Goal: Information Seeking & Learning: Learn about a topic

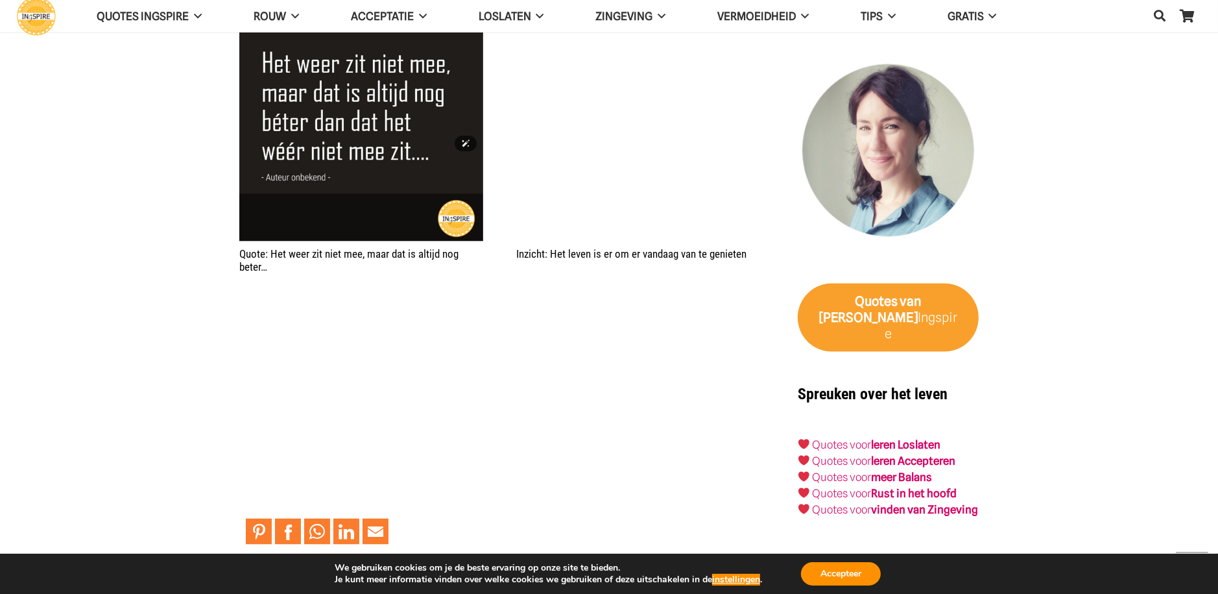
scroll to position [1880, 0]
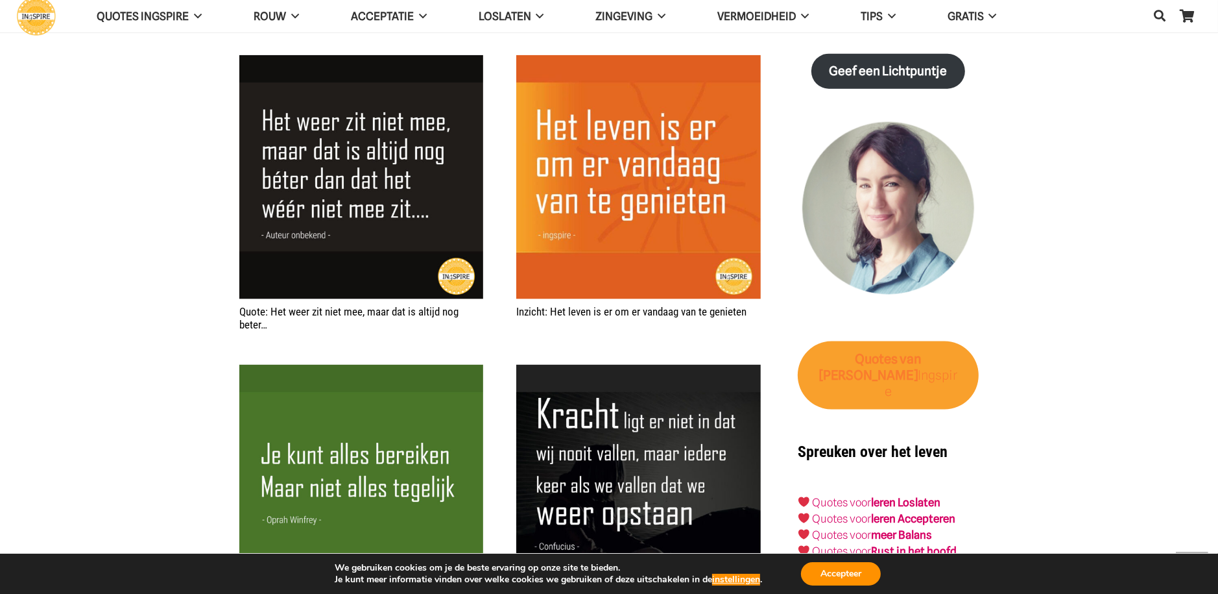
click at [858, 366] on strong "Quotes" at bounding box center [876, 359] width 43 height 16
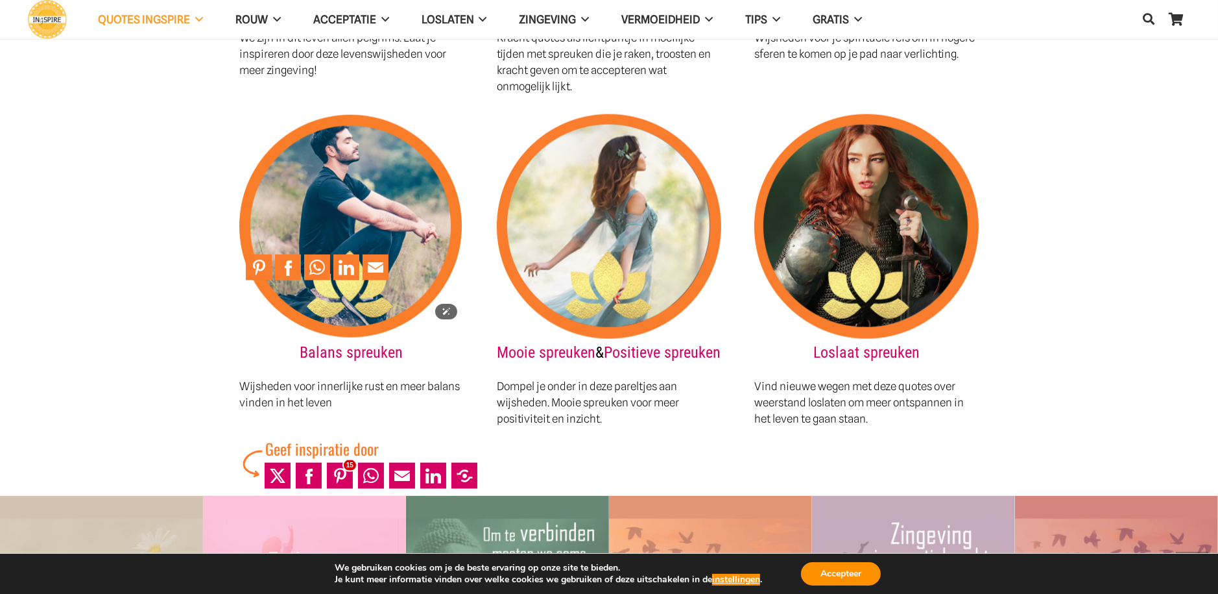
scroll to position [1752, 0]
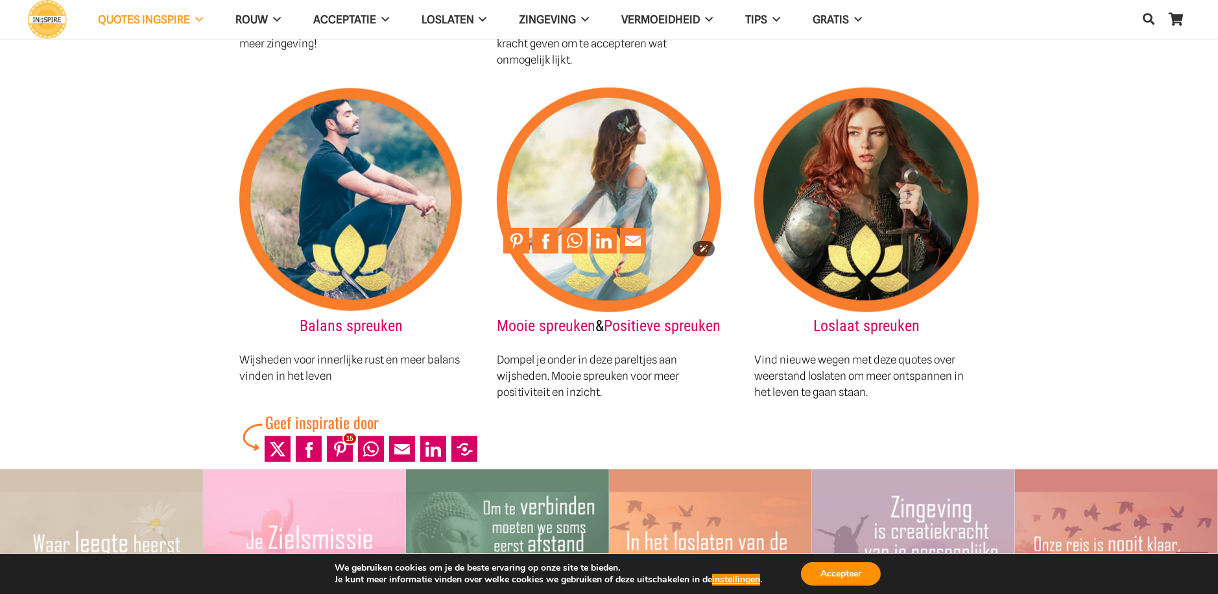
click at [610, 184] on img at bounding box center [609, 200] width 224 height 224
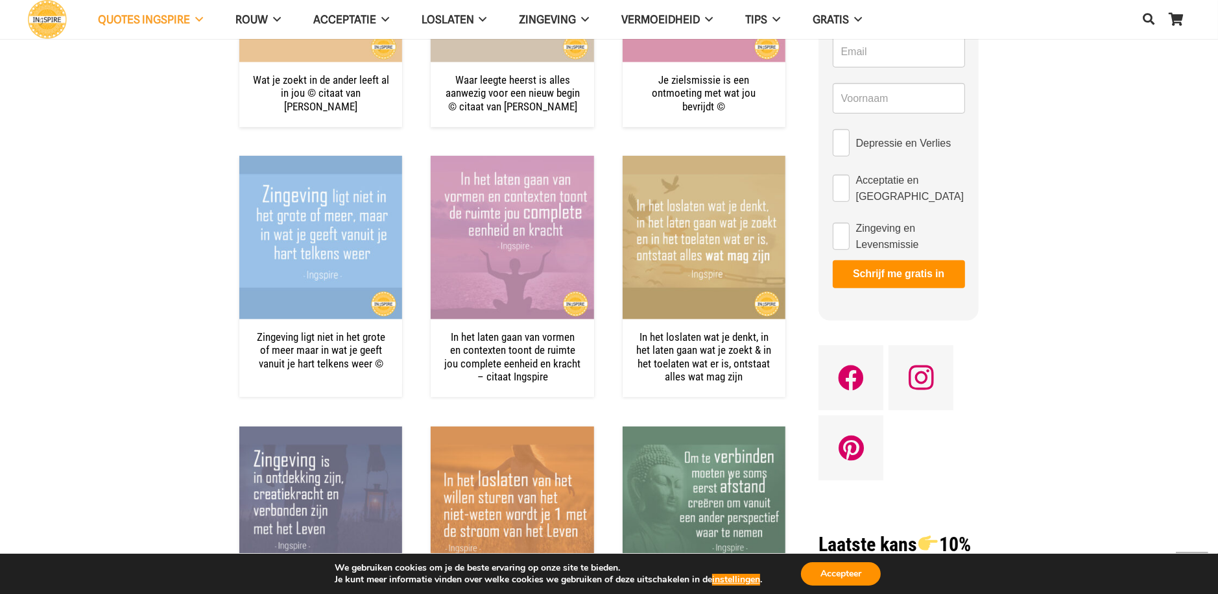
scroll to position [778, 0]
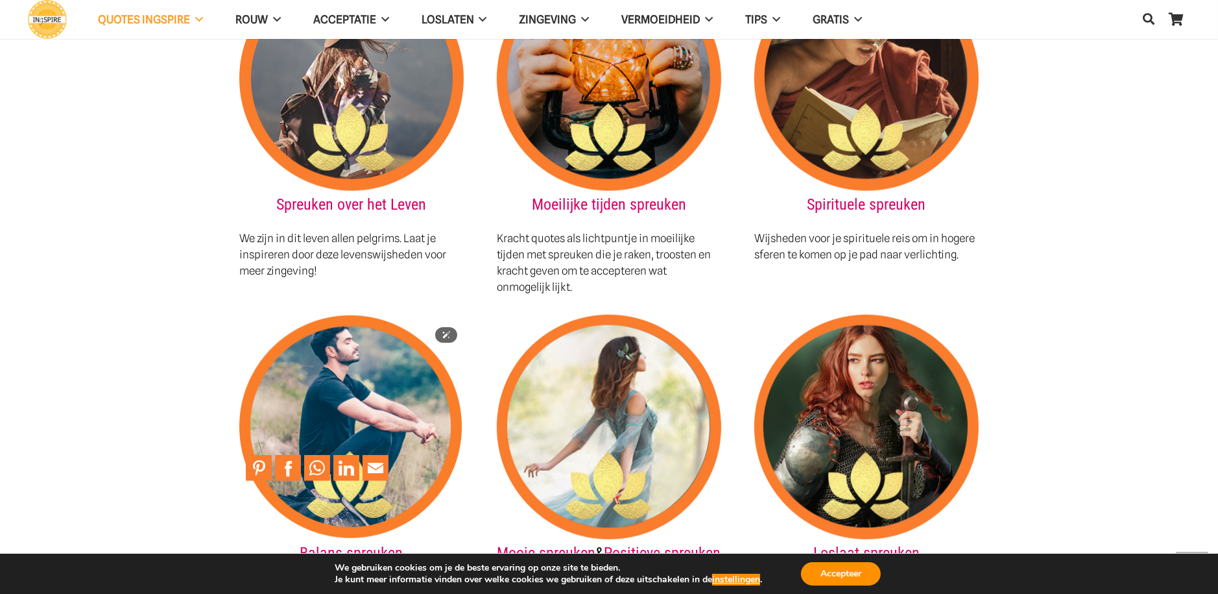
scroll to position [1687, 0]
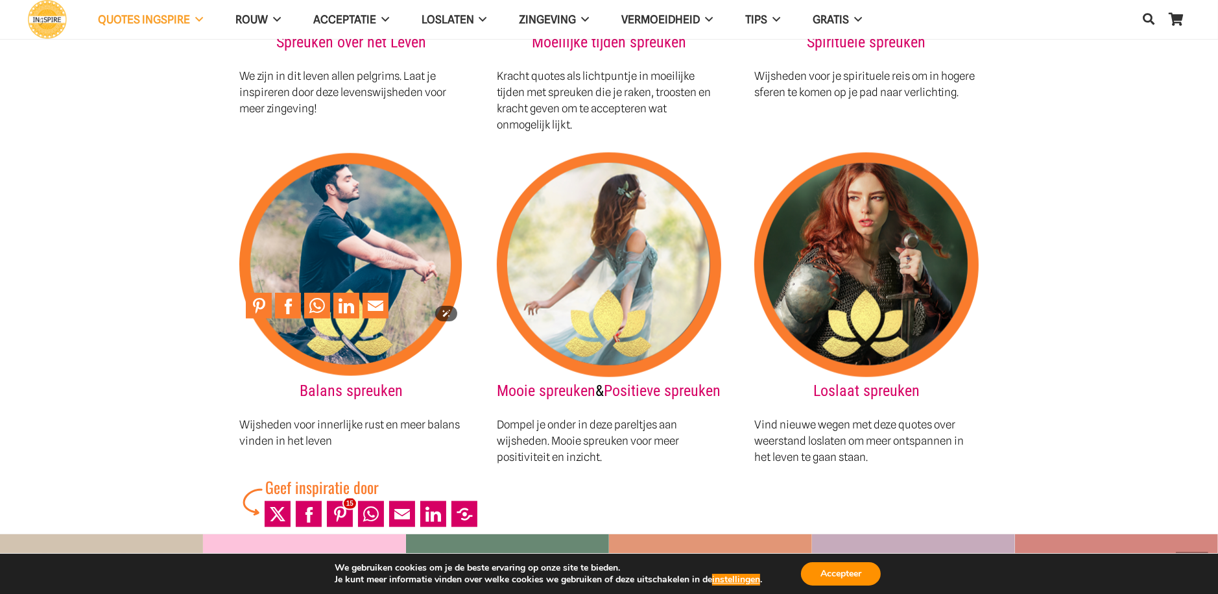
click at [346, 239] on img at bounding box center [351, 264] width 224 height 224
